Goal: Navigation & Orientation: Find specific page/section

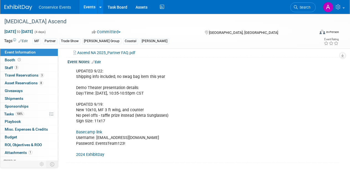
click at [93, 8] on link "Events" at bounding box center [89, 7] width 20 height 14
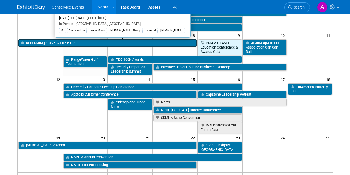
scroll to position [96, 0]
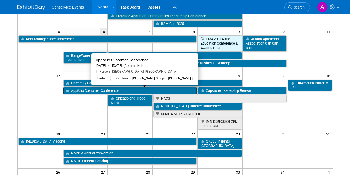
click at [90, 90] on link "Appfolio Customer Conference" at bounding box center [130, 90] width 134 height 7
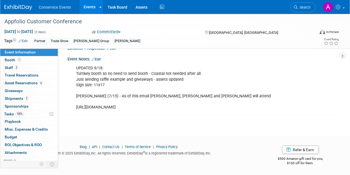
scroll to position [135, 0]
click at [27, 82] on span "Asset Reservations 6" at bounding box center [24, 82] width 38 height 4
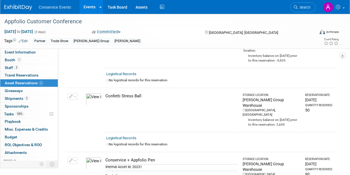
scroll to position [0, 0]
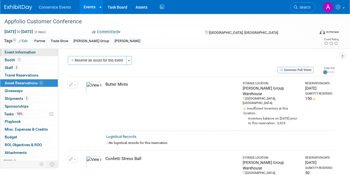
click at [27, 52] on span "Event Information" at bounding box center [20, 52] width 31 height 4
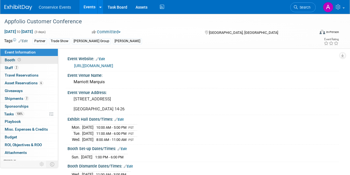
click at [9, 59] on span "Booth" at bounding box center [13, 60] width 17 height 4
